Goal: Information Seeking & Learning: Learn about a topic

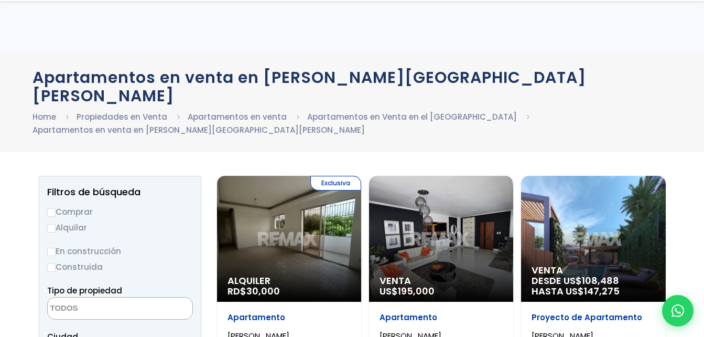
select select
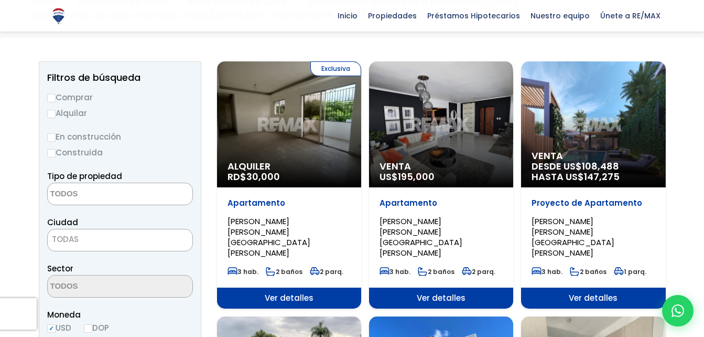
scroll to position [115, 0]
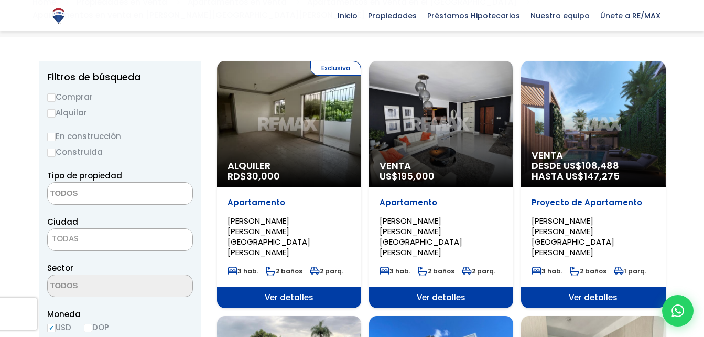
click at [290, 135] on div "Exclusiva Alquiler RD$ 30,000" at bounding box center [289, 124] width 144 height 126
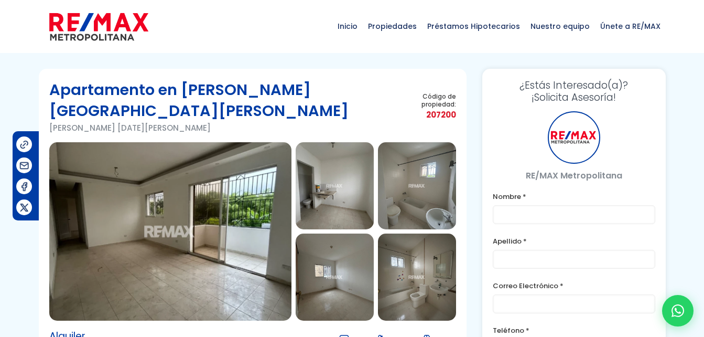
type input "julio"
type input "abad"
type input "[EMAIL_ADDRESS][DOMAIN_NAME]"
type input "[PHONE_NUMBER]"
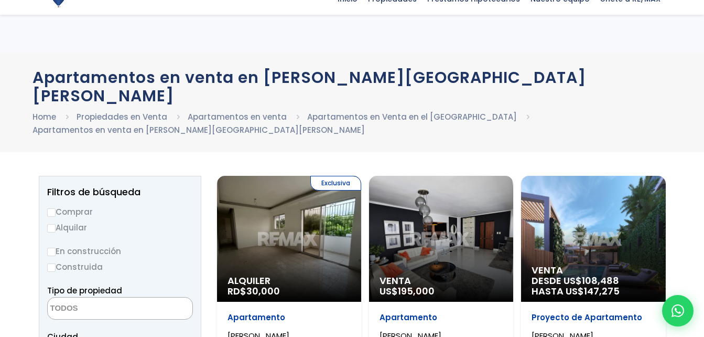
select select
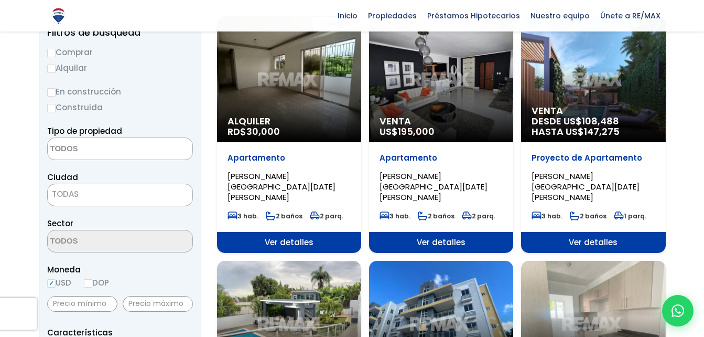
scroll to position [53, 0]
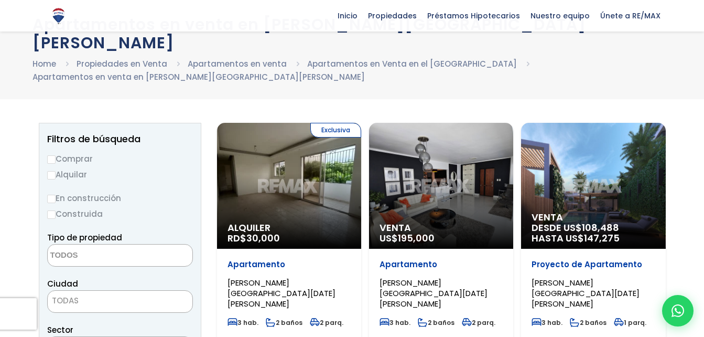
click at [420, 137] on div "Venta US$ 195,000" at bounding box center [441, 186] width 144 height 126
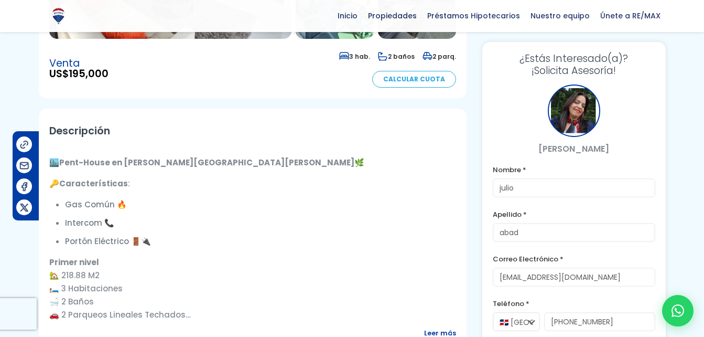
scroll to position [282, 0]
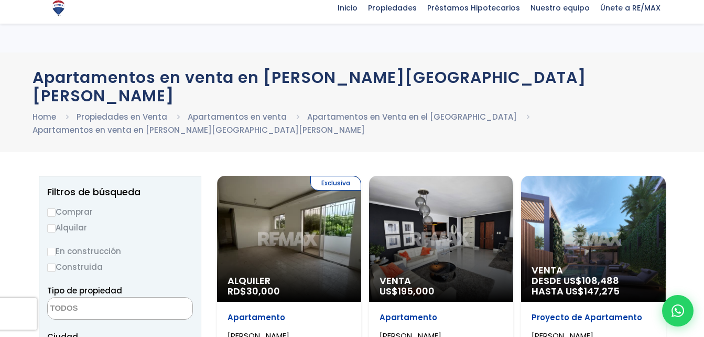
select select
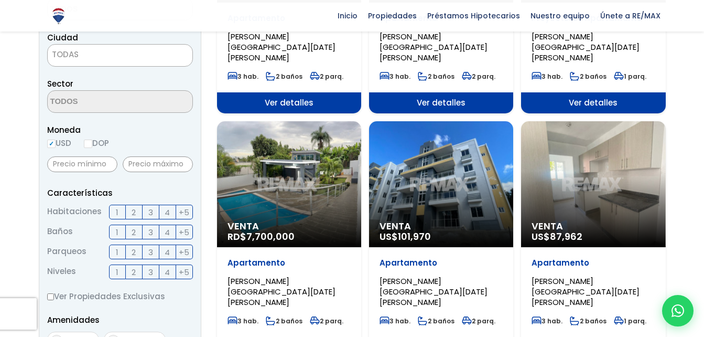
scroll to position [305, 0]
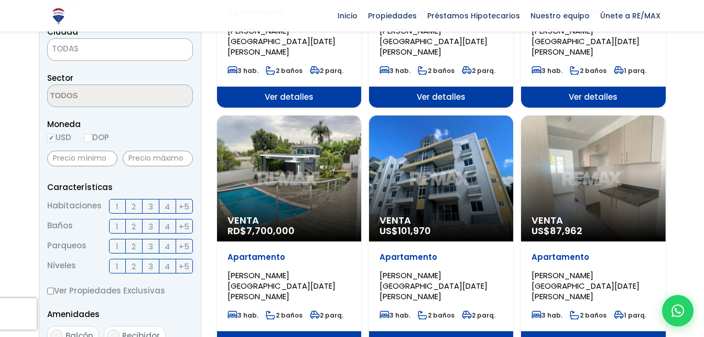
click at [316, 215] on p "Venta RD$ 7,700,000" at bounding box center [289, 225] width 123 height 21
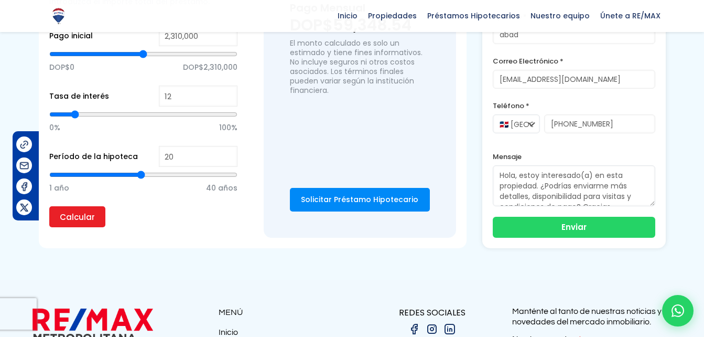
scroll to position [785, 0]
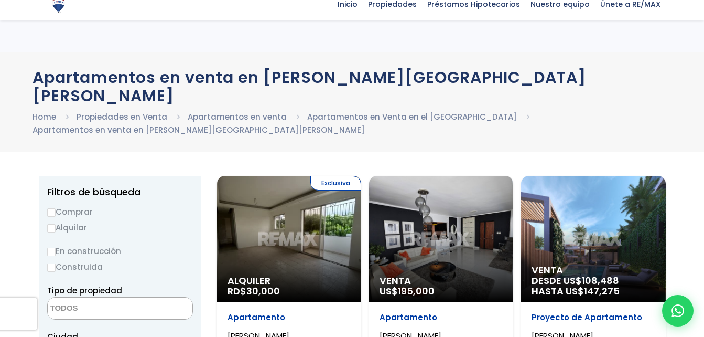
select select
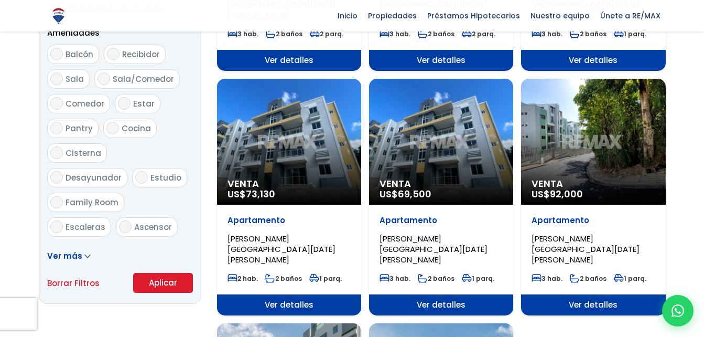
scroll to position [586, 0]
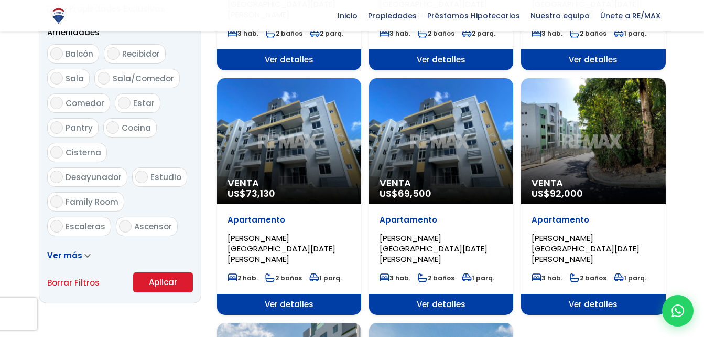
click at [566, 178] on span "Venta" at bounding box center [593, 183] width 123 height 10
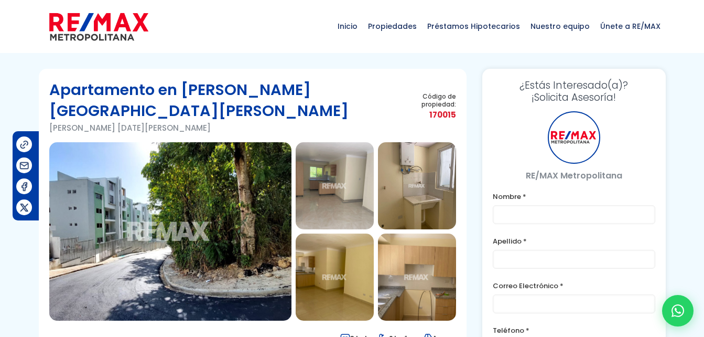
type input "julio"
type input "abad"
type input "[EMAIL_ADDRESS][DOMAIN_NAME]"
type input "[PHONE_NUMBER]"
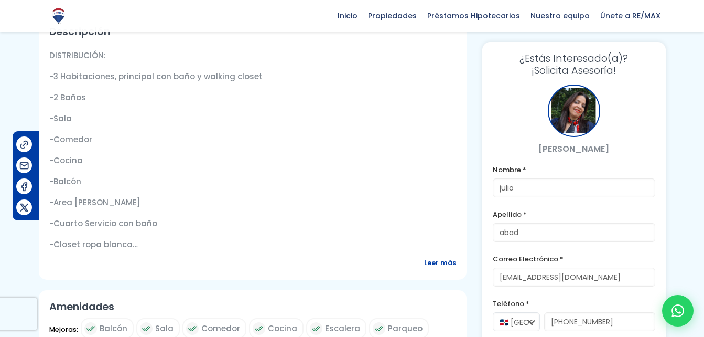
scroll to position [381, 0]
click at [431, 255] on span "Leer más" at bounding box center [440, 261] width 32 height 13
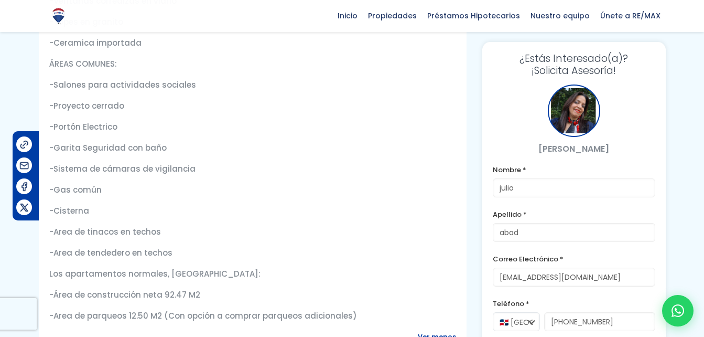
scroll to position [750, 0]
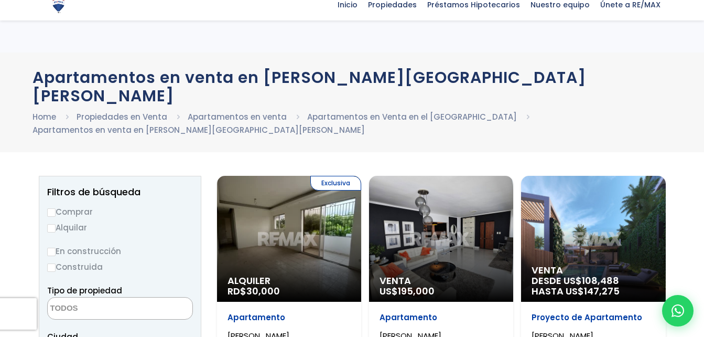
select select
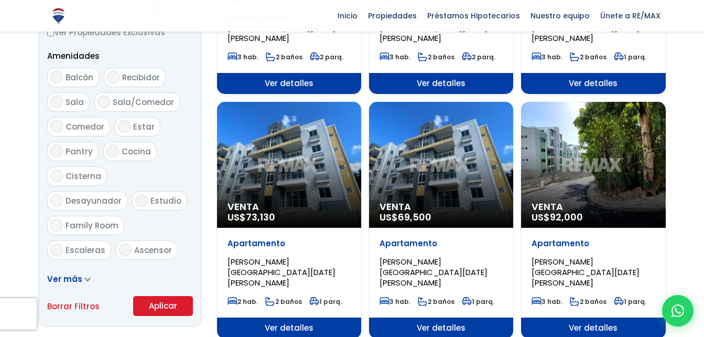
scroll to position [562, 0]
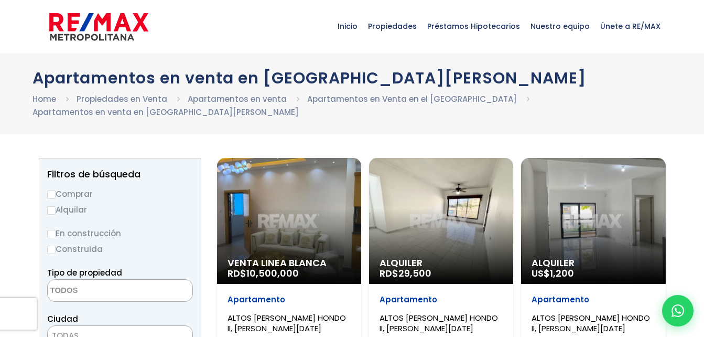
select select
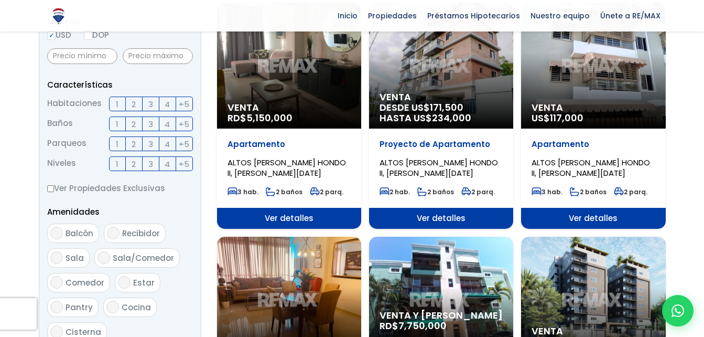
scroll to position [389, 0]
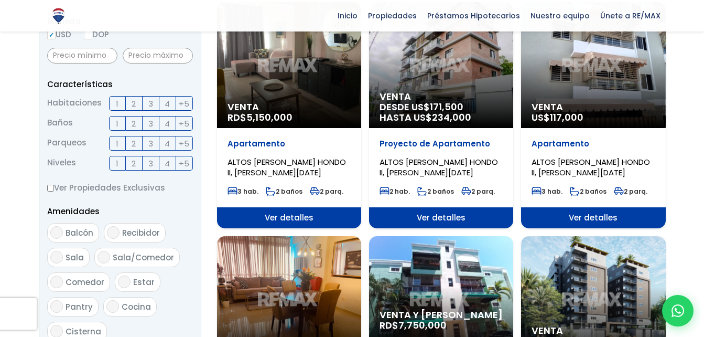
click at [311, 135] on div "Apartamento ALTOS DE ARROYO HONDO II, SANTO DOMINGO DE GUZMÁN 3 hab. 2 baños 2 …" at bounding box center [289, 167] width 144 height 79
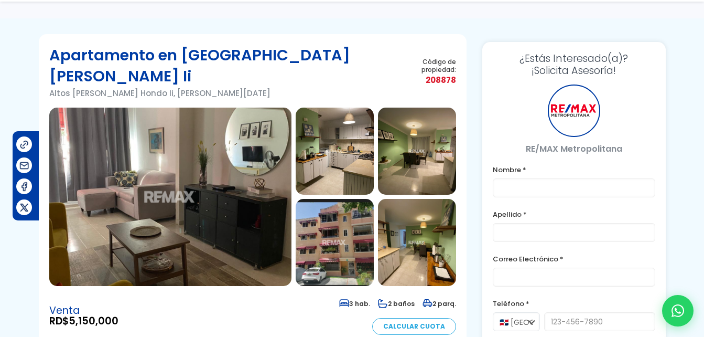
type input "julio"
type input "abad"
type input "[EMAIL_ADDRESS][DOMAIN_NAME]"
type input "[PHONE_NUMBER]"
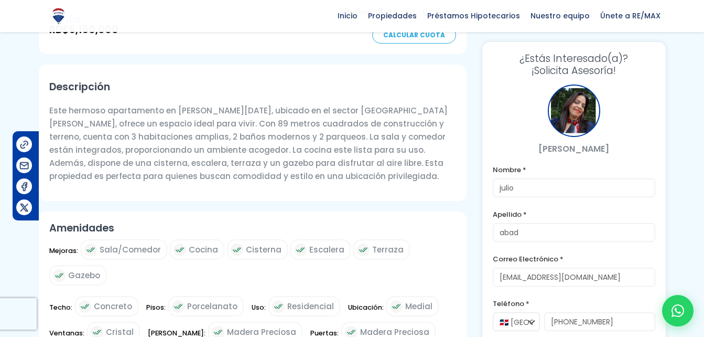
scroll to position [329, 0]
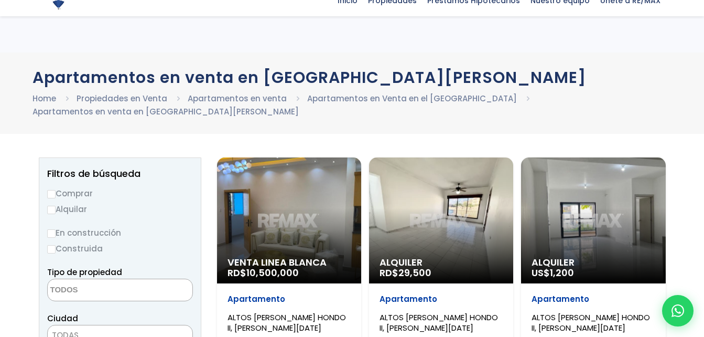
select select
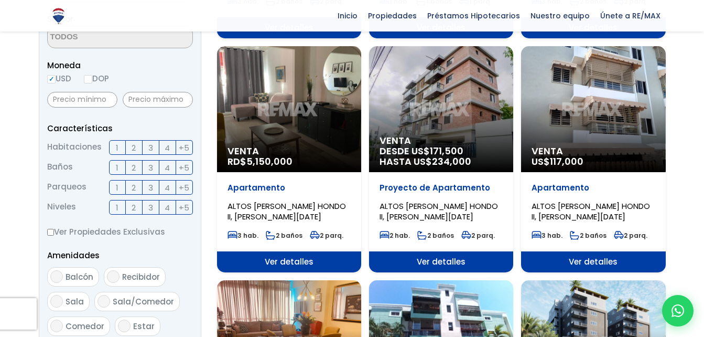
scroll to position [344, 0]
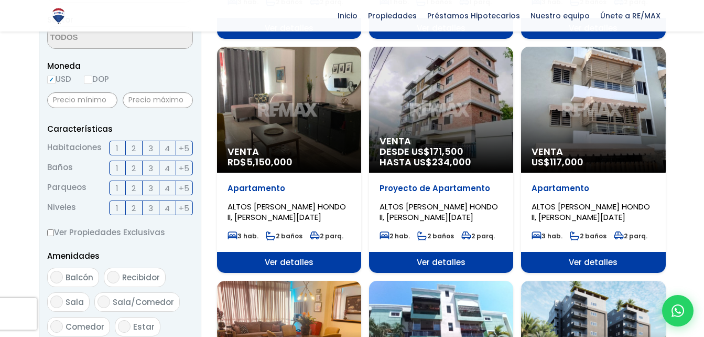
click at [569, 110] on div "Venta US$ 117,000" at bounding box center [593, 110] width 144 height 126
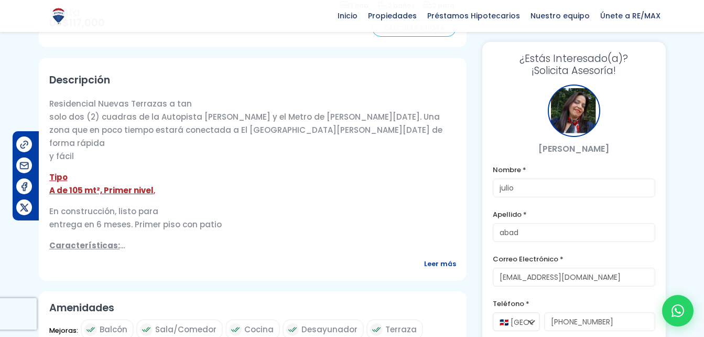
scroll to position [333, 0]
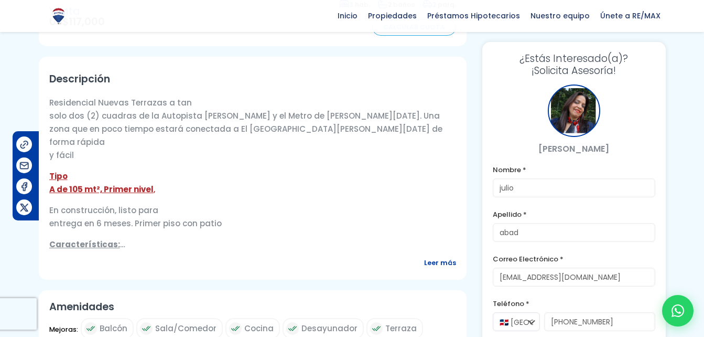
click at [441, 256] on span "Leer más" at bounding box center [440, 262] width 32 height 13
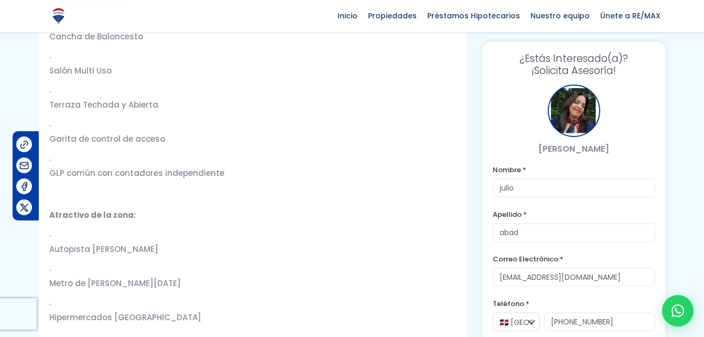
scroll to position [1112, 0]
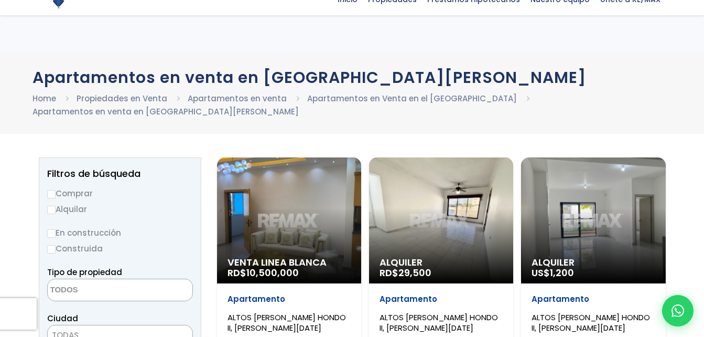
select select
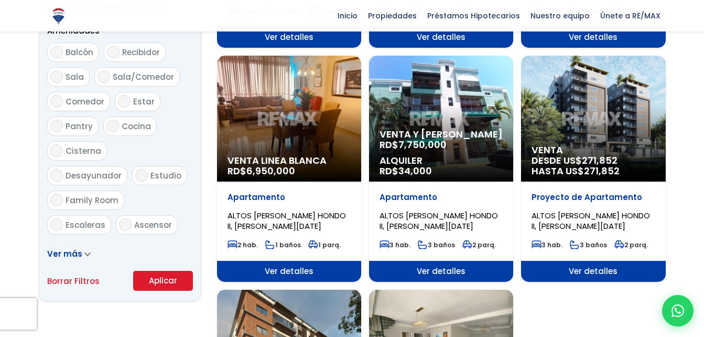
scroll to position [571, 0]
